Goal: Information Seeking & Learning: Learn about a topic

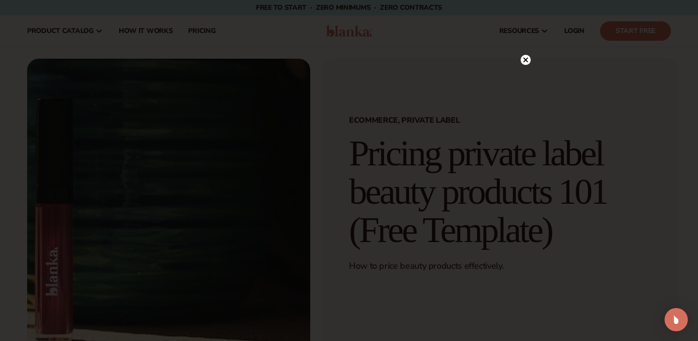
click at [528, 56] on circle at bounding box center [525, 60] width 10 height 10
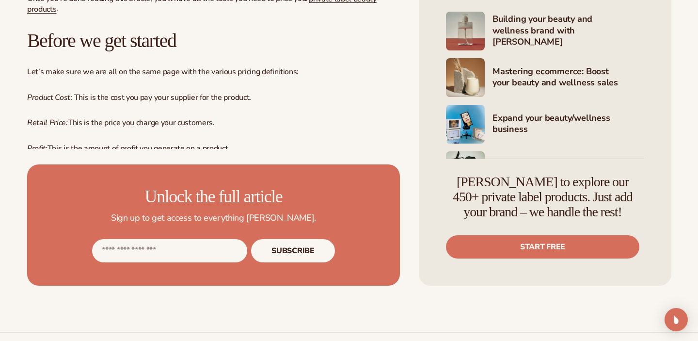
scroll to position [476, 0]
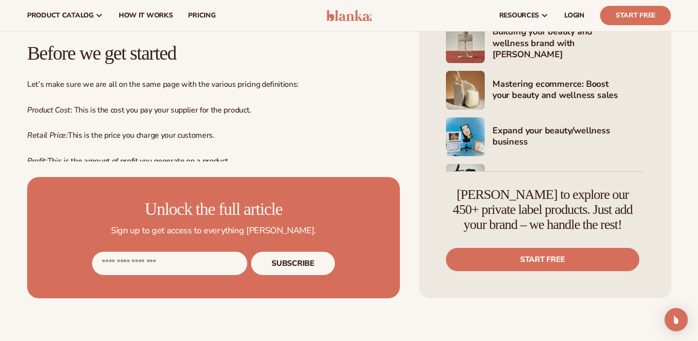
click at [161, 267] on input "Email address" at bounding box center [169, 262] width 155 height 23
type input "**********"
click at [296, 264] on button "Subscribe" at bounding box center [292, 262] width 83 height 23
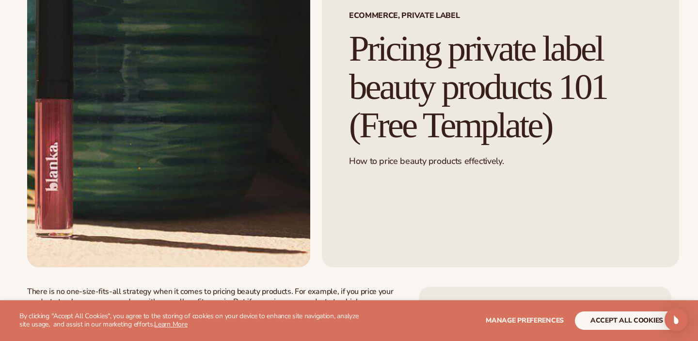
scroll to position [237, 0]
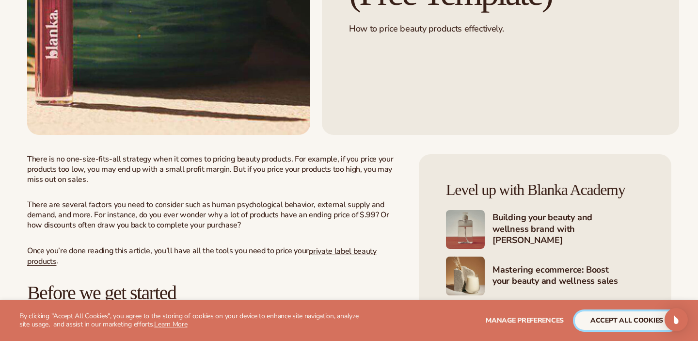
click at [584, 320] on button "accept all cookies" at bounding box center [627, 320] width 104 height 18
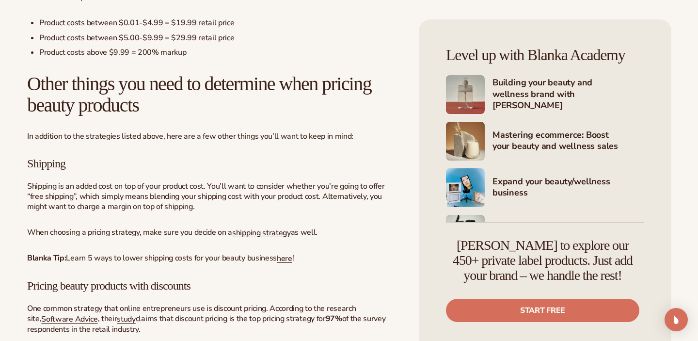
scroll to position [1349, 0]
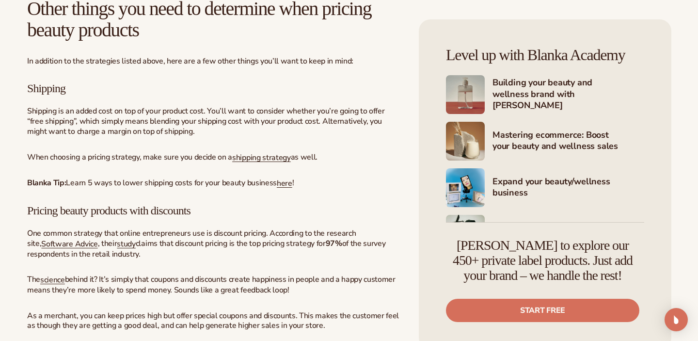
click at [251, 196] on div "There is no one-size-fits-all strategy when it comes to pricing beauty products…" at bounding box center [213, 181] width 373 height 2278
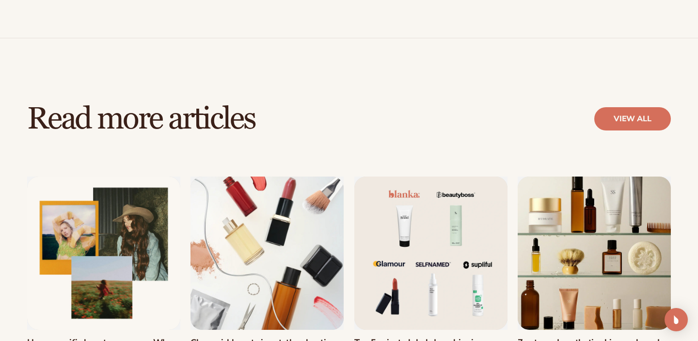
scroll to position [2848, 0]
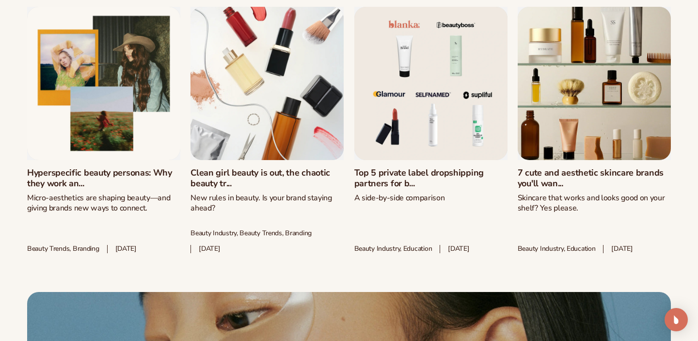
click at [123, 168] on link "Hyperspecific beauty personas: Why they work an..." at bounding box center [103, 178] width 153 height 21
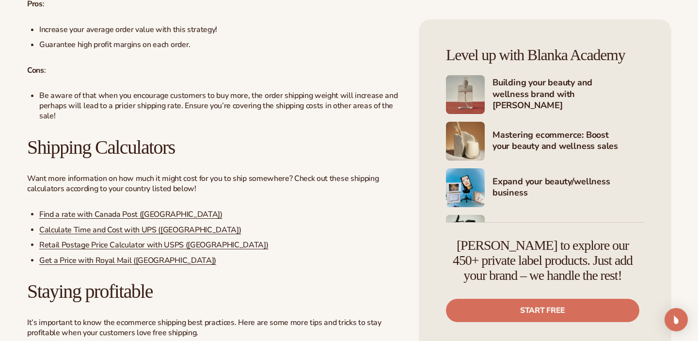
scroll to position [1710, 0]
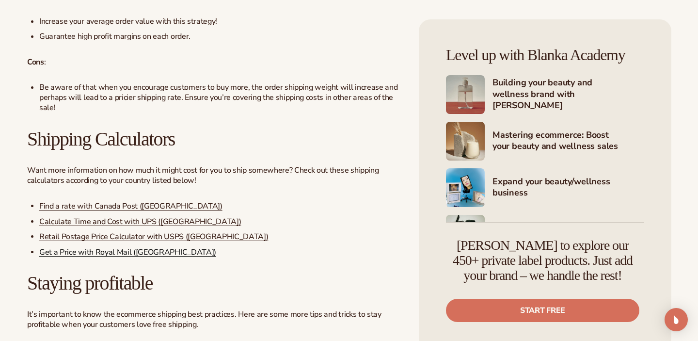
click at [121, 257] on link "Get a Price with Royal Mail ([GEOGRAPHIC_DATA])" at bounding box center [127, 252] width 177 height 11
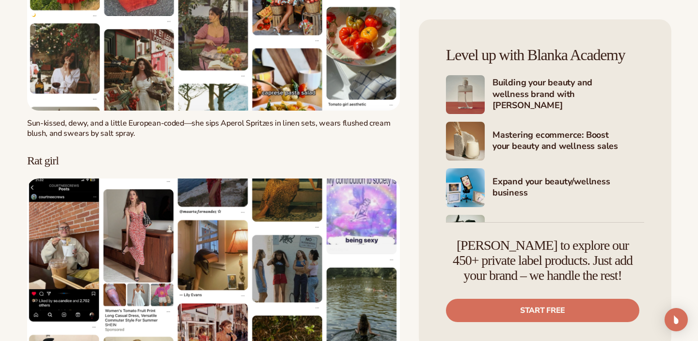
scroll to position [1278, 0]
